Goal: Task Accomplishment & Management: Use online tool/utility

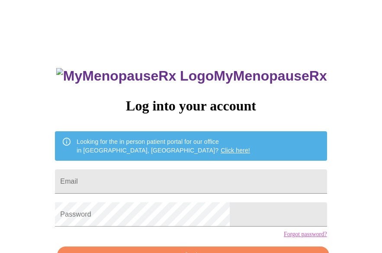
click at [138, 184] on input "Email" at bounding box center [191, 181] width 272 height 24
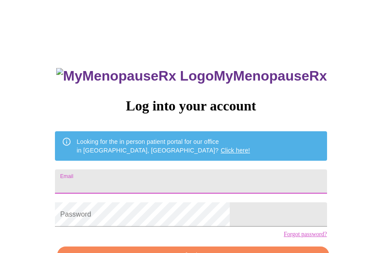
type input "[EMAIL_ADDRESS][DOMAIN_NAME]"
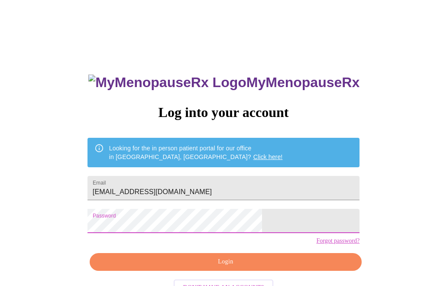
click at [213, 252] on span "Login" at bounding box center [226, 261] width 252 height 11
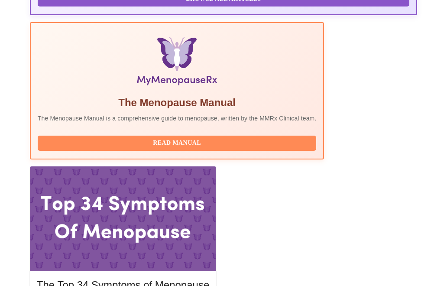
scroll to position [295, 0]
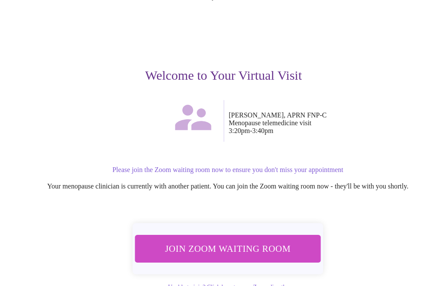
scroll to position [72, 0]
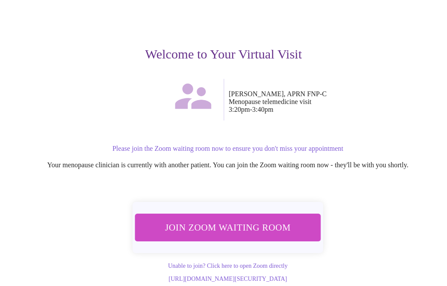
click at [207, 220] on span "Join Zoom Waiting Room" at bounding box center [227, 228] width 163 height 16
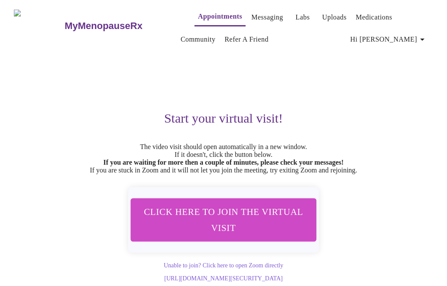
scroll to position [19, 0]
